Goal: Information Seeking & Learning: Learn about a topic

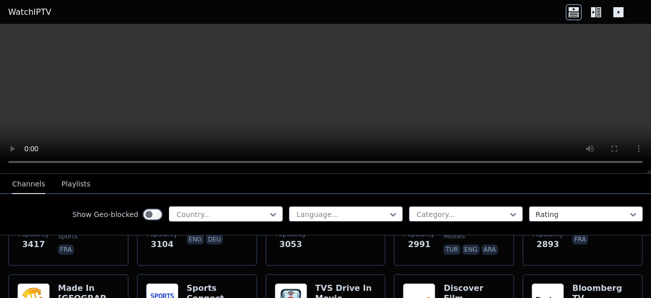
scroll to position [382, 0]
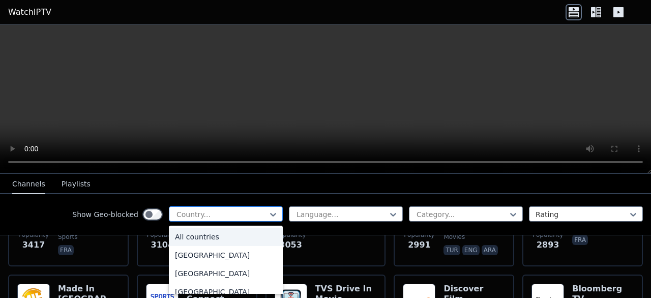
click at [251, 221] on div "Country..." at bounding box center [226, 213] width 114 height 15
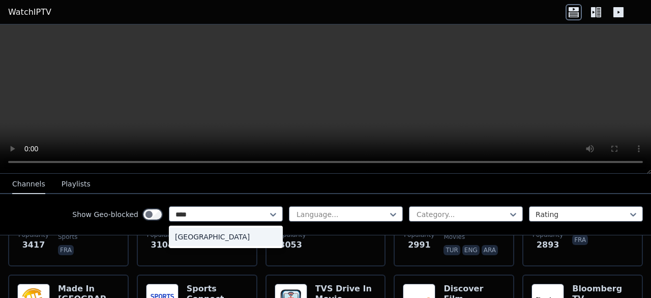
type input "*****"
click at [182, 234] on div "[GEOGRAPHIC_DATA]" at bounding box center [226, 236] width 114 height 18
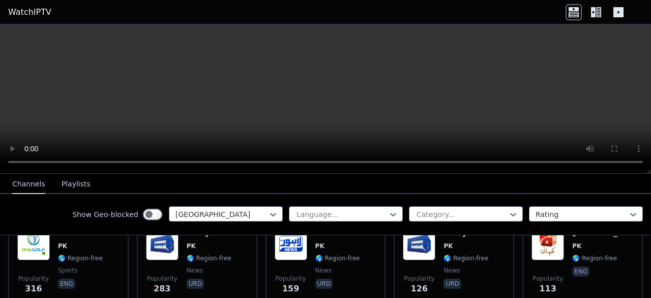
scroll to position [127, 0]
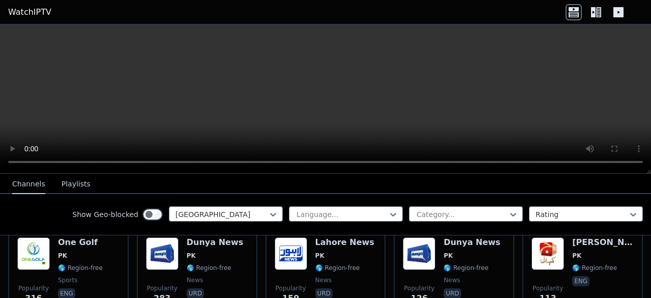
click at [598, 14] on icon at bounding box center [598, 12] width 5 height 10
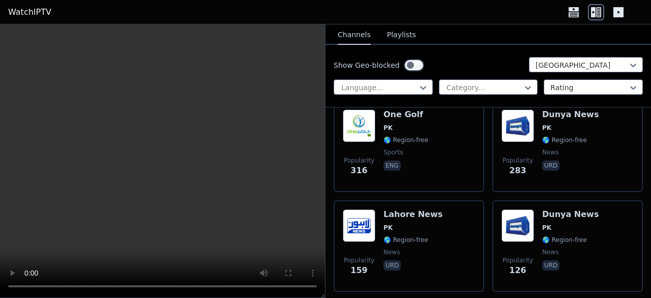
click at [573, 9] on icon at bounding box center [574, 9] width 10 height 4
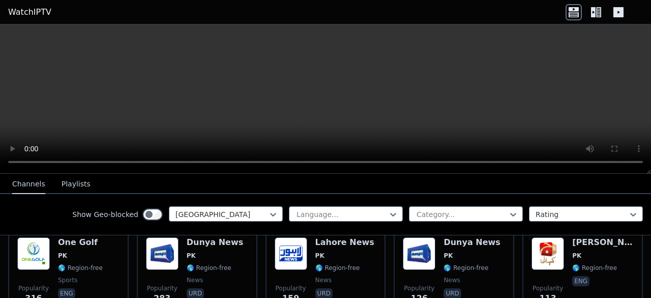
click at [617, 6] on icon at bounding box center [619, 12] width 16 height 16
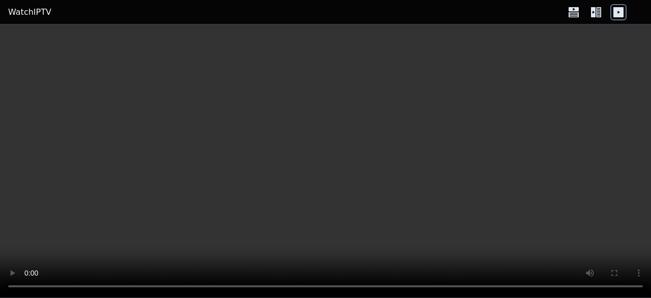
click at [571, 14] on icon at bounding box center [574, 12] width 16 height 16
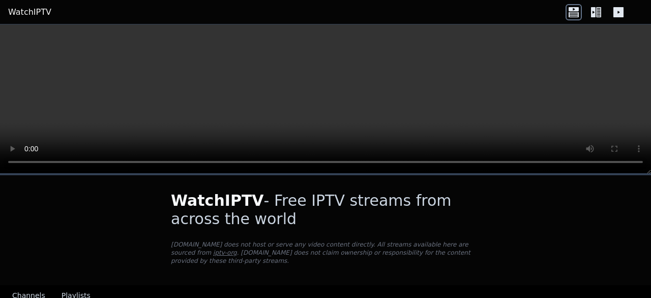
click at [596, 11] on icon at bounding box center [598, 12] width 5 height 10
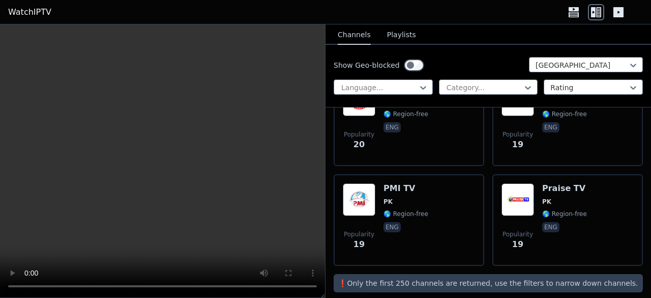
scroll to position [1061, 0]
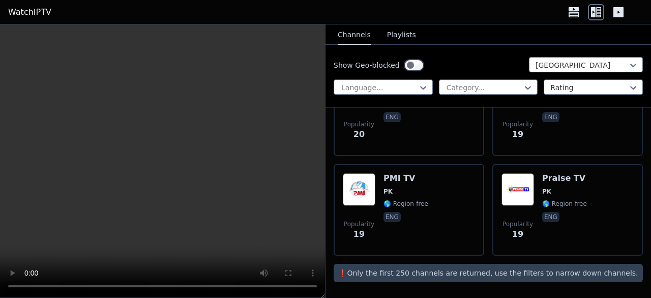
click at [492, 274] on p "❗️Only the first 250 channels are returned, use the filters to narrow down chan…" at bounding box center [488, 273] width 301 height 10
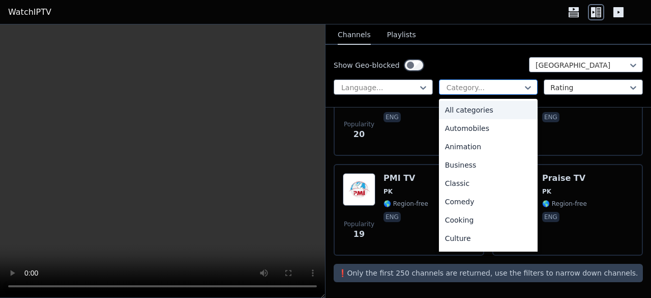
click at [467, 88] on div at bounding box center [485, 87] width 78 height 10
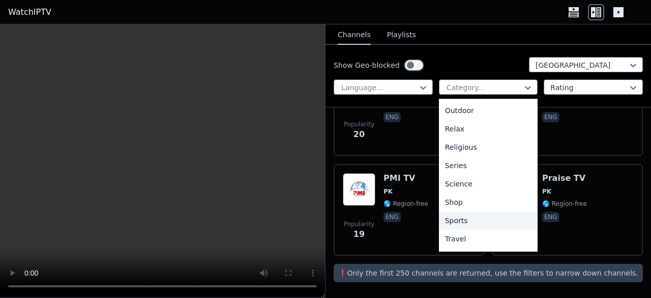
click at [460, 223] on div "Sports" at bounding box center [488, 220] width 99 height 18
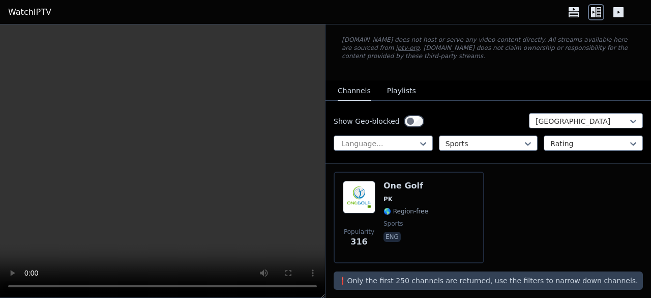
scroll to position [63, 0]
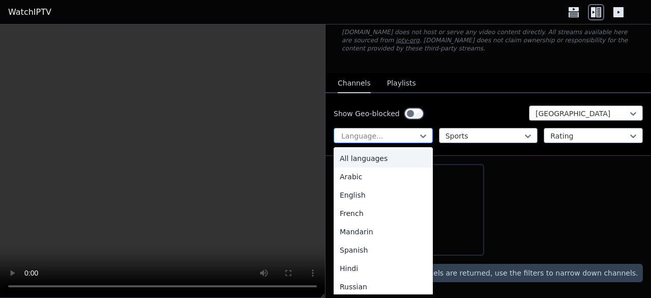
click at [399, 134] on div at bounding box center [379, 136] width 78 height 10
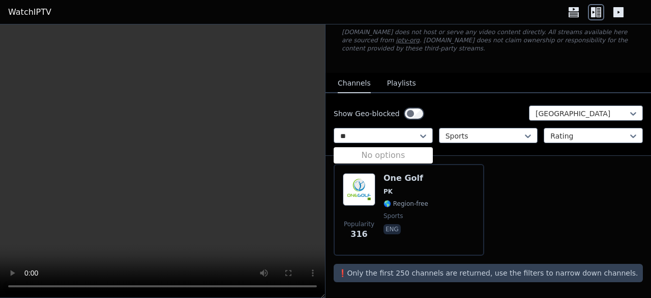
type input "*"
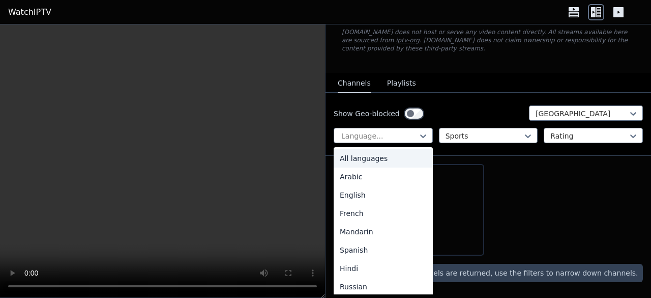
click at [363, 159] on div "All languages" at bounding box center [383, 158] width 99 height 18
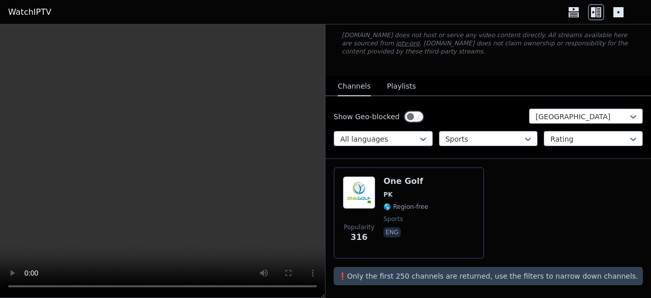
scroll to position [63, 0]
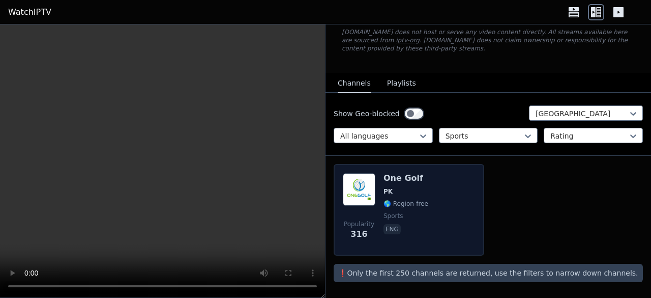
click at [407, 219] on div "One Golf PK 🌎 Region-free sports eng" at bounding box center [406, 209] width 45 height 73
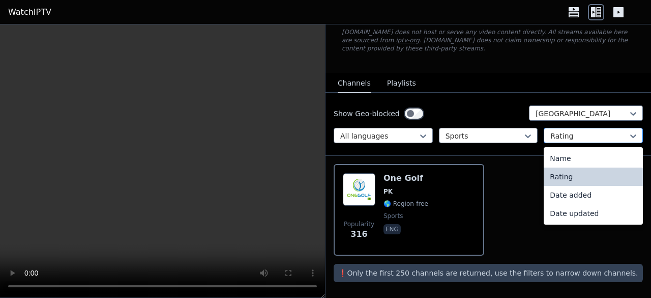
click at [576, 137] on div at bounding box center [590, 136] width 78 height 10
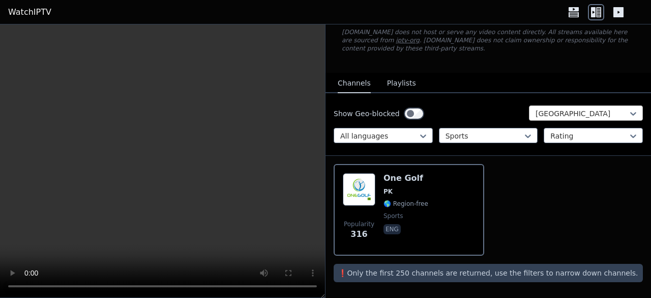
click at [584, 115] on div at bounding box center [582, 113] width 93 height 10
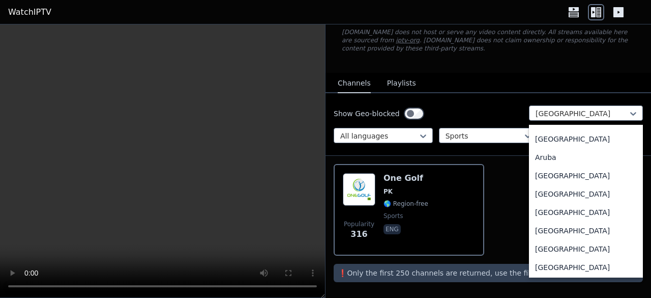
scroll to position [0, 0]
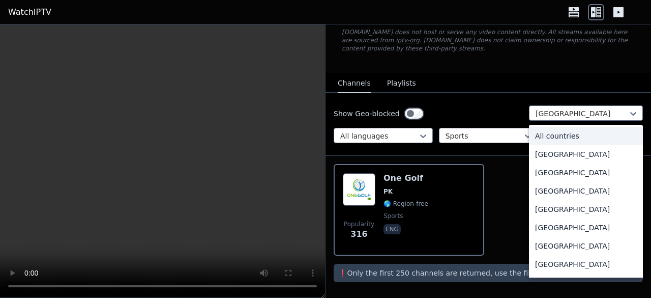
click at [548, 139] on div "All countries" at bounding box center [586, 136] width 114 height 18
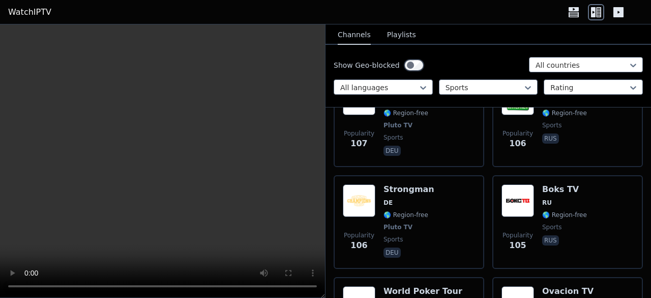
scroll to position [5578, 0]
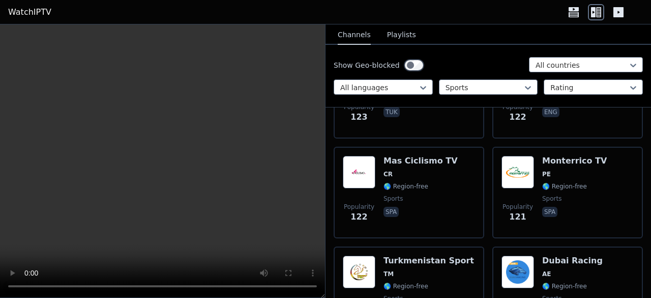
click at [454, 192] on div "Popularity 122 Mas Ciclismo TV CR 🌎 Region-free sports spa" at bounding box center [409, 192] width 132 height 73
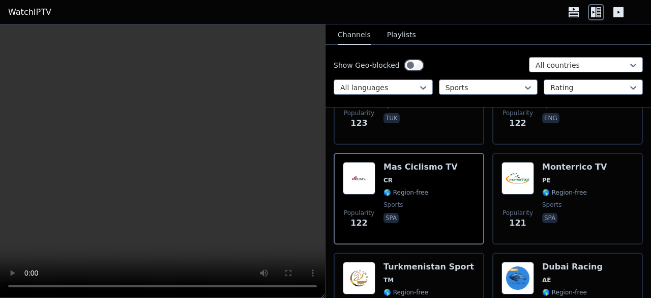
click at [454, 192] on div "Popularity 122 Mas Ciclismo TV CR 🌎 Region-free sports spa" at bounding box center [409, 198] width 132 height 73
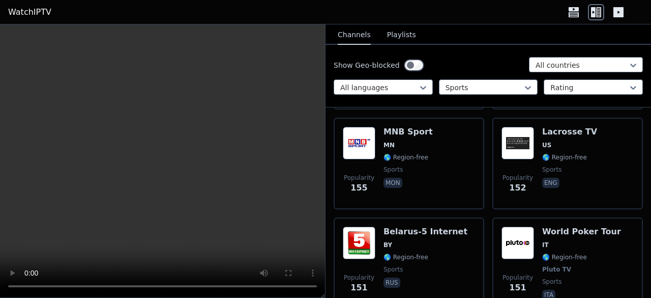
scroll to position [4102, 0]
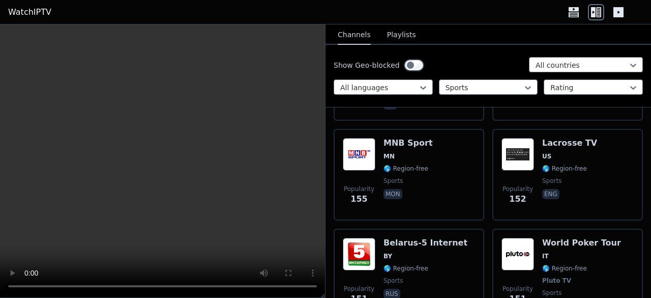
click at [454, 192] on div "Popularity 155 MNB Sport MN 🌎 Region-free sports mon" at bounding box center [409, 174] width 132 height 73
